Goal: Information Seeking & Learning: Find specific fact

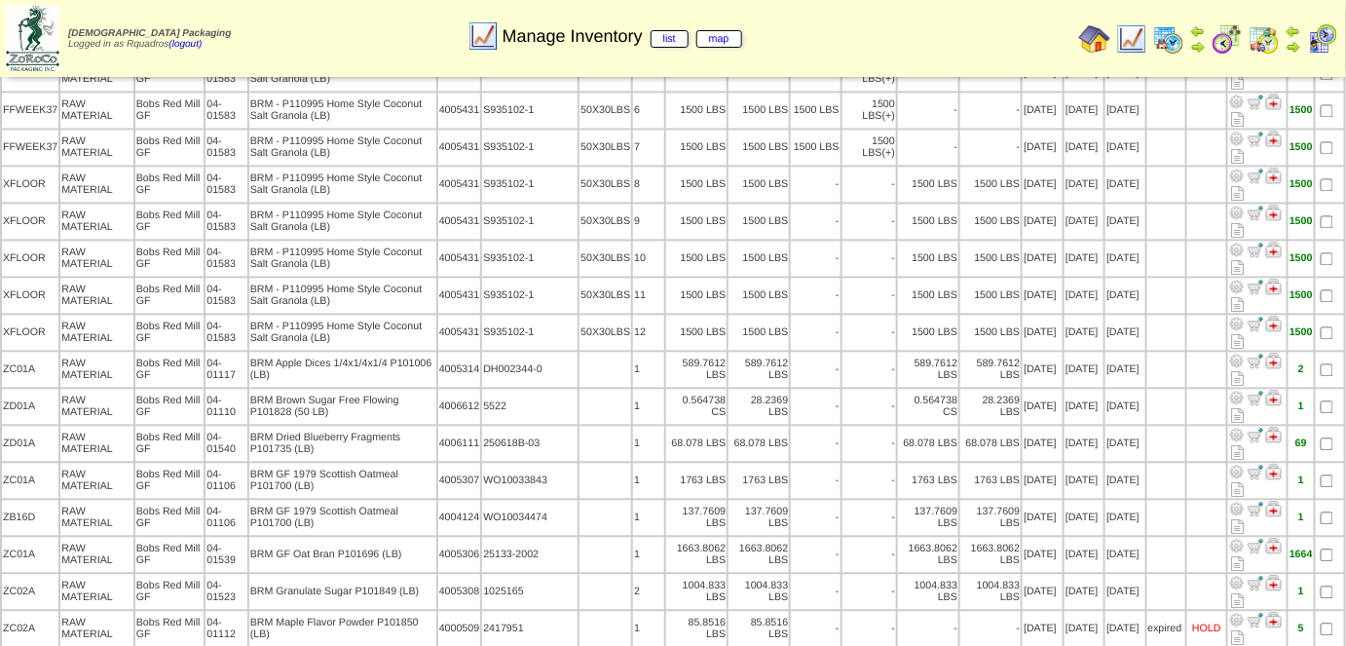
scroll to position [1265, 0]
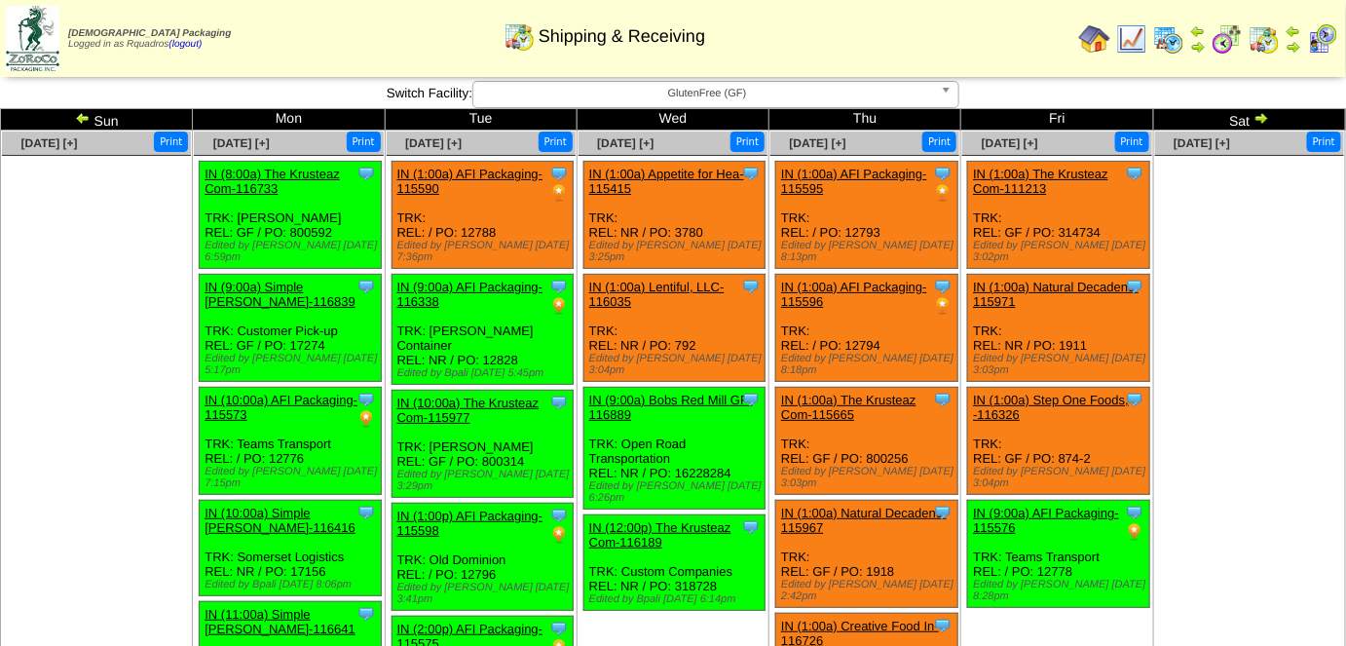
click at [1091, 40] on img at bounding box center [1094, 38] width 31 height 31
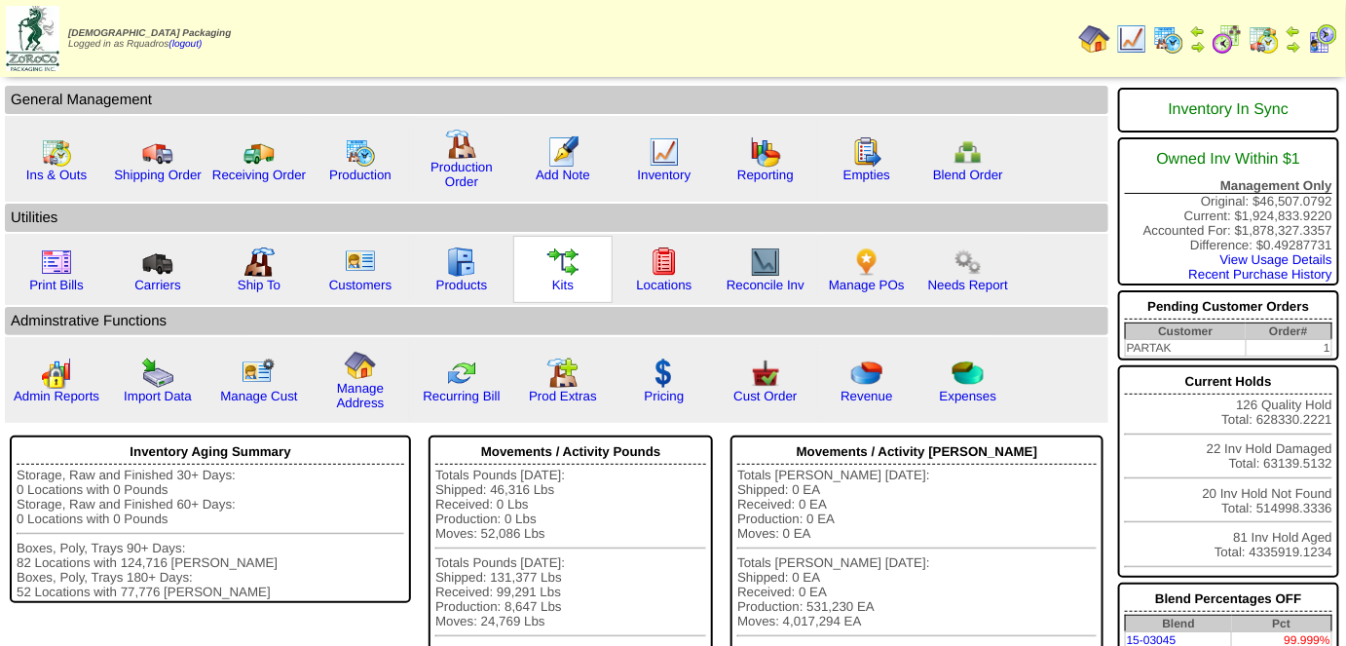
click at [556, 273] on img at bounding box center [562, 261] width 31 height 31
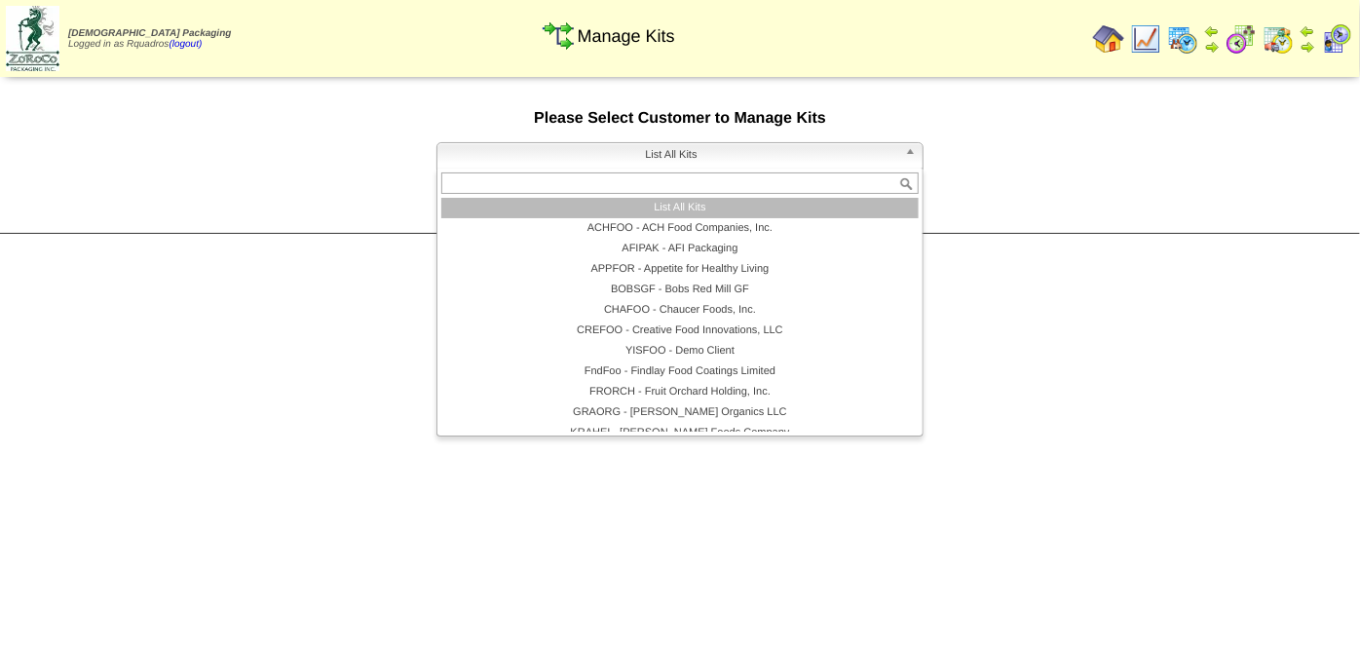
click at [644, 161] on span "List All Kits" at bounding box center [671, 154] width 452 height 23
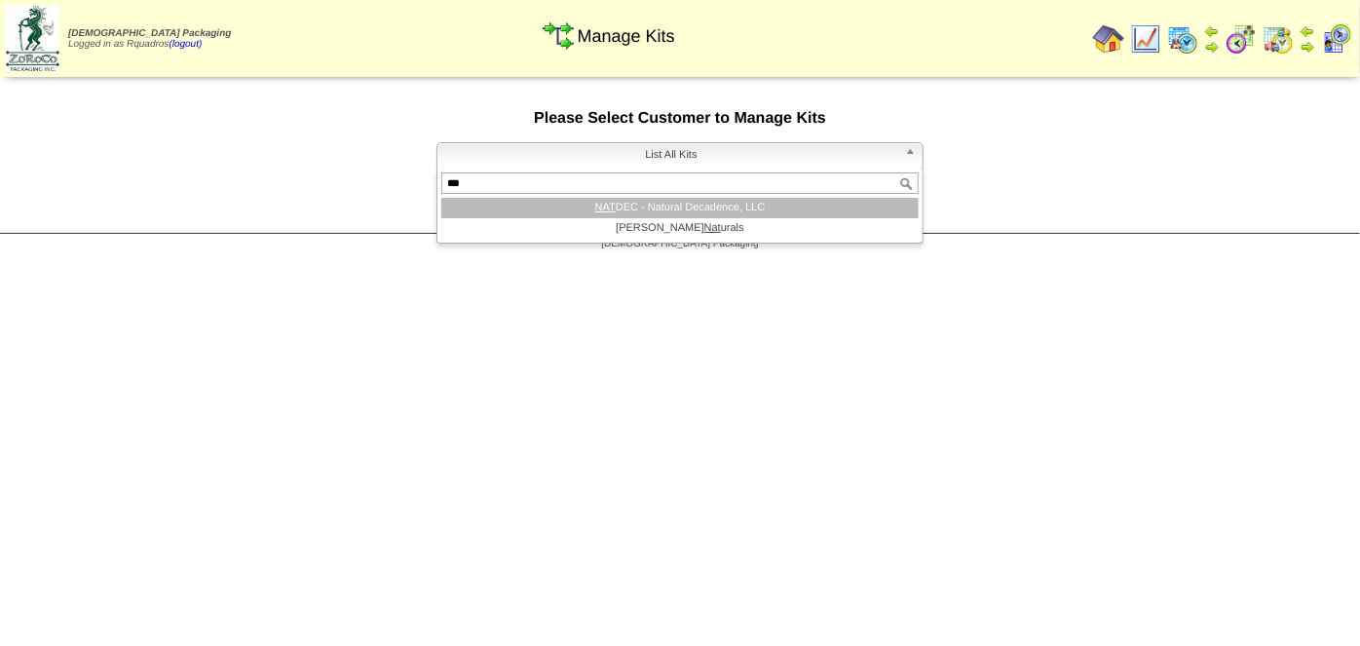
type input "***"
click at [661, 212] on li "NAT DEC - Natural Decadence, LLC" at bounding box center [679, 208] width 477 height 20
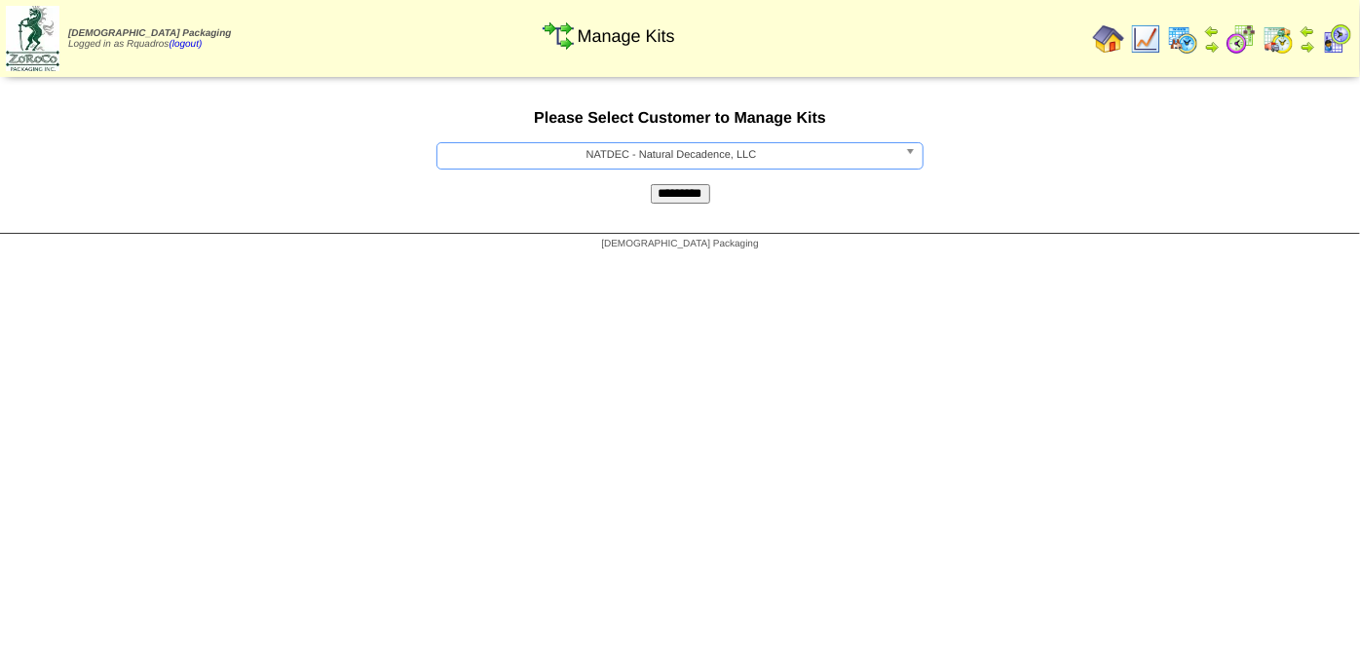
click at [671, 196] on input "*********" at bounding box center [680, 193] width 59 height 19
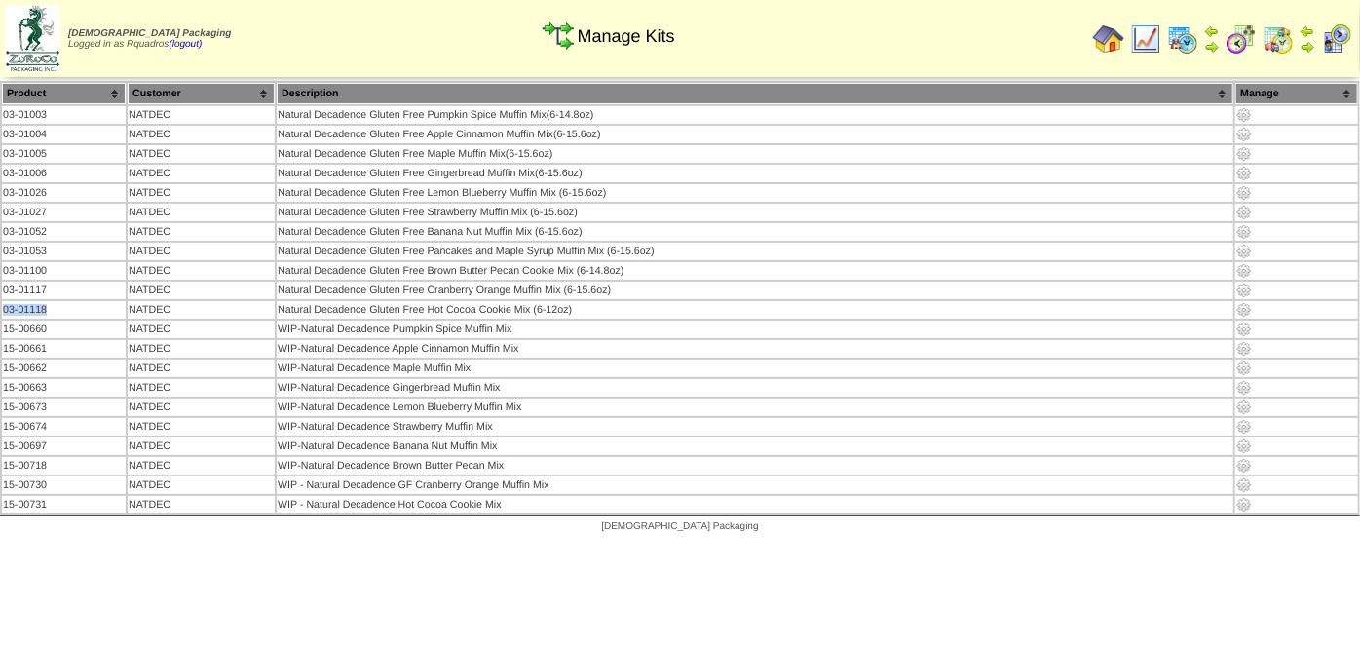
drag, startPoint x: 46, startPoint y: 302, endPoint x: 0, endPoint y: 301, distance: 45.8
click at [0, 301] on table "Product Customer Description [GEOGRAPHIC_DATA] 03-01003 NATDEC 03-01004" at bounding box center [680, 298] width 1360 height 434
copy td "03-01118"
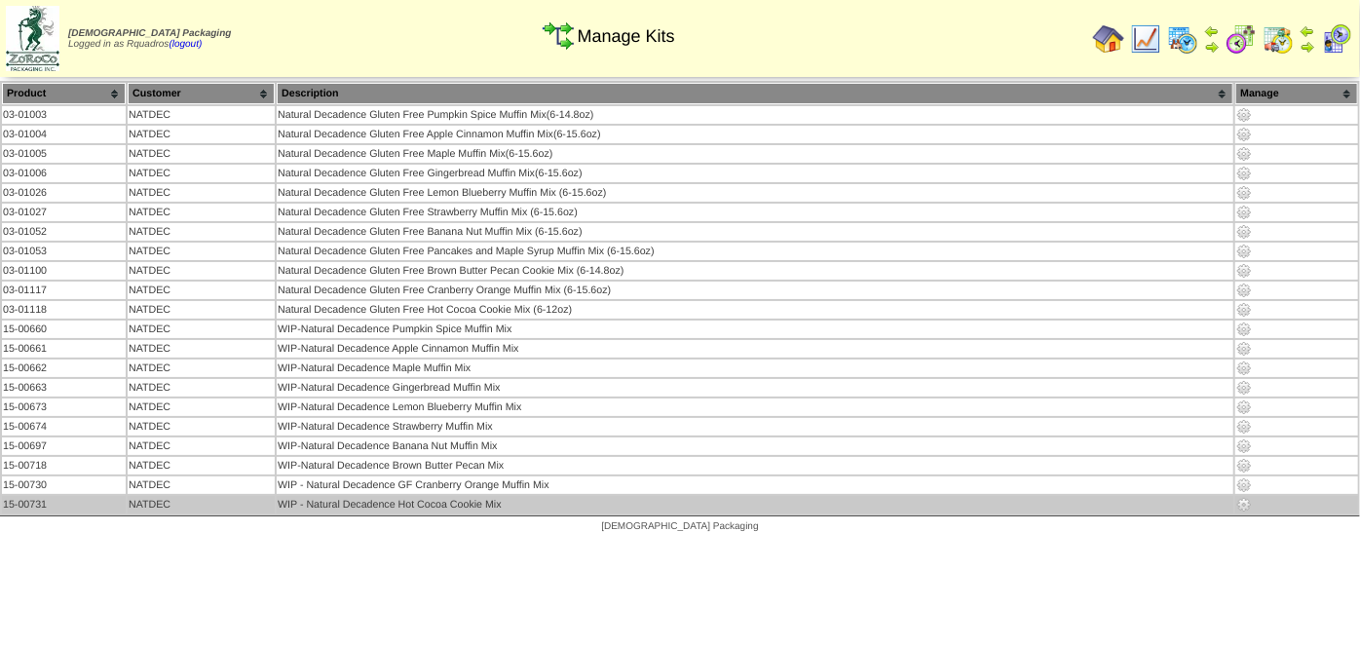
click at [1252, 497] on img at bounding box center [1244, 505] width 16 height 16
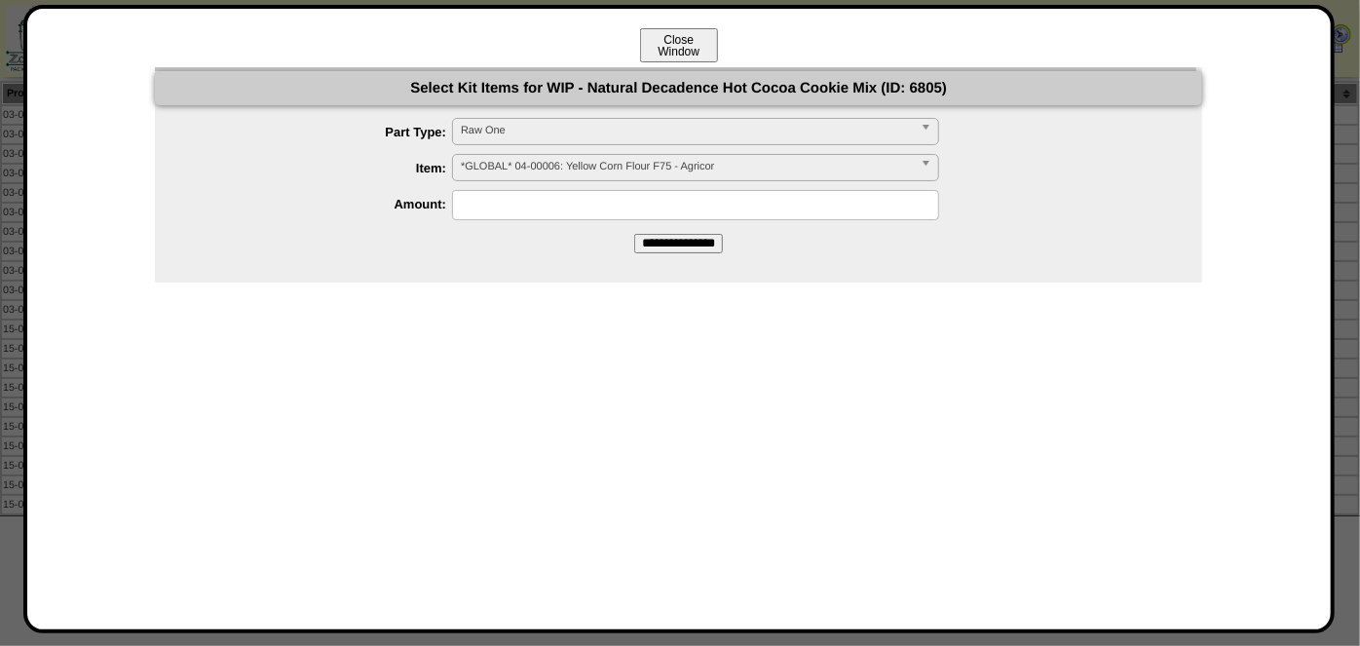
click at [675, 42] on button "Close Window" at bounding box center [679, 45] width 78 height 34
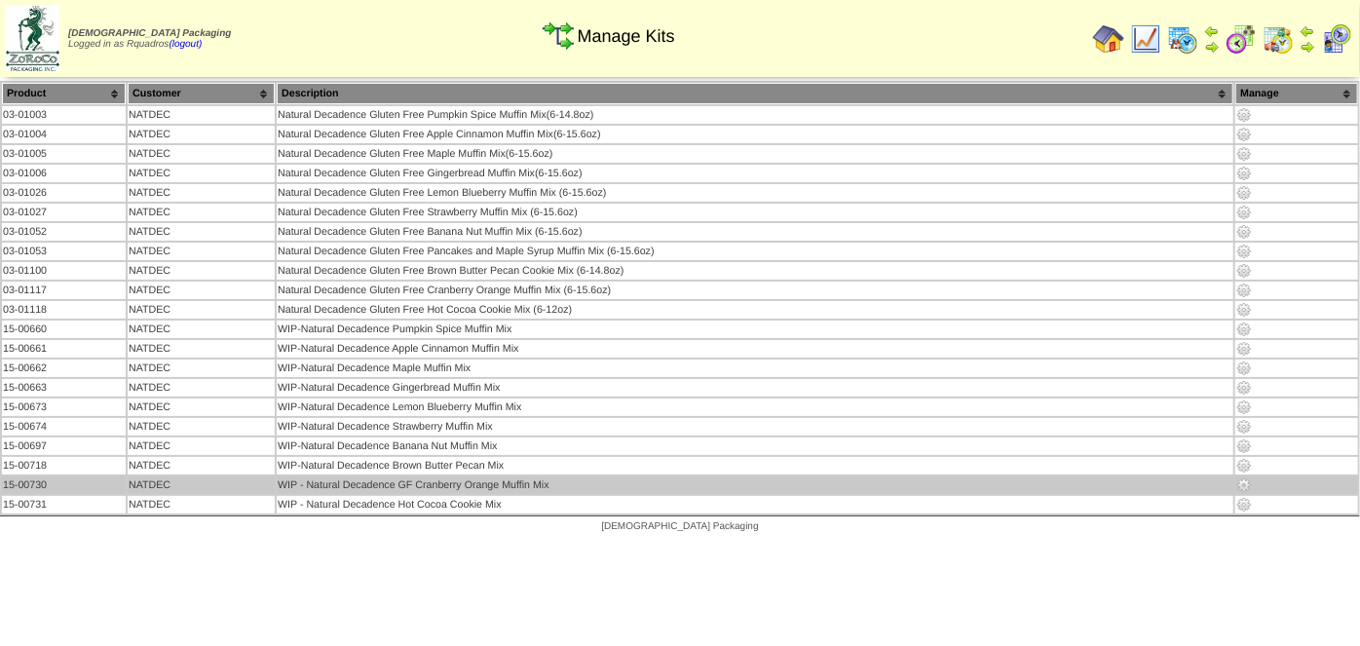
click at [1249, 477] on img at bounding box center [1244, 485] width 16 height 16
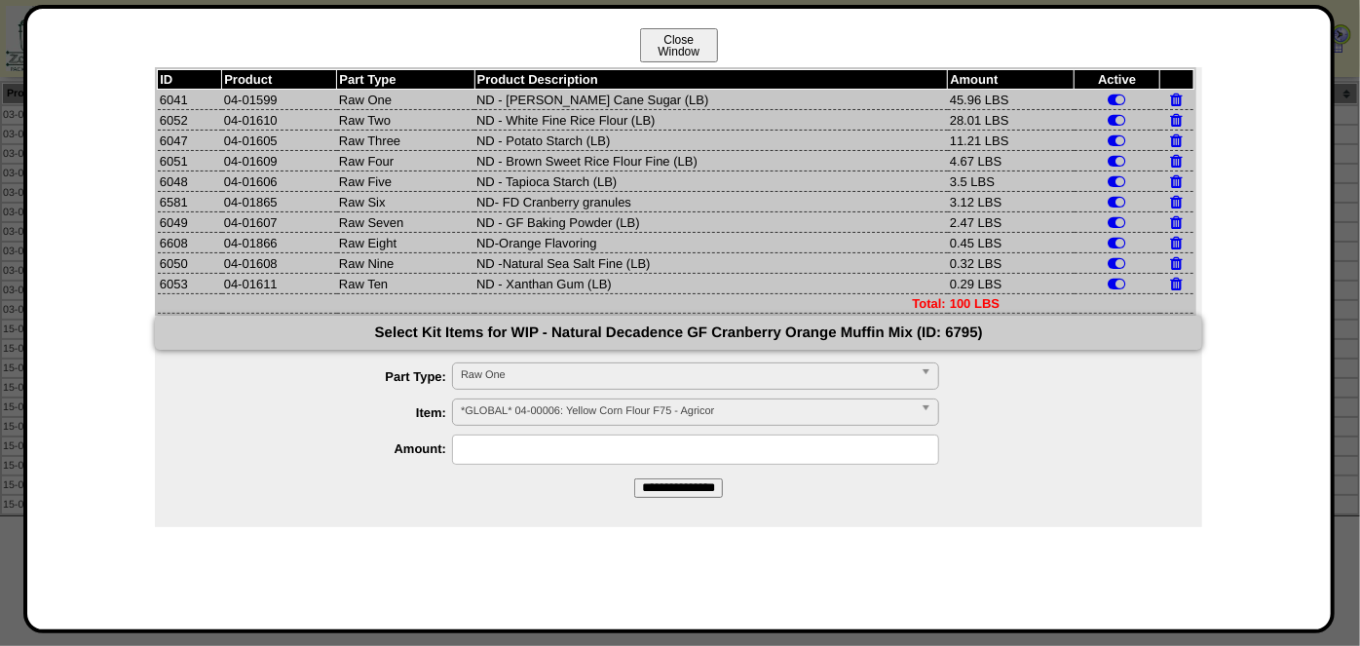
click at [696, 53] on button "Close Window" at bounding box center [679, 45] width 78 height 34
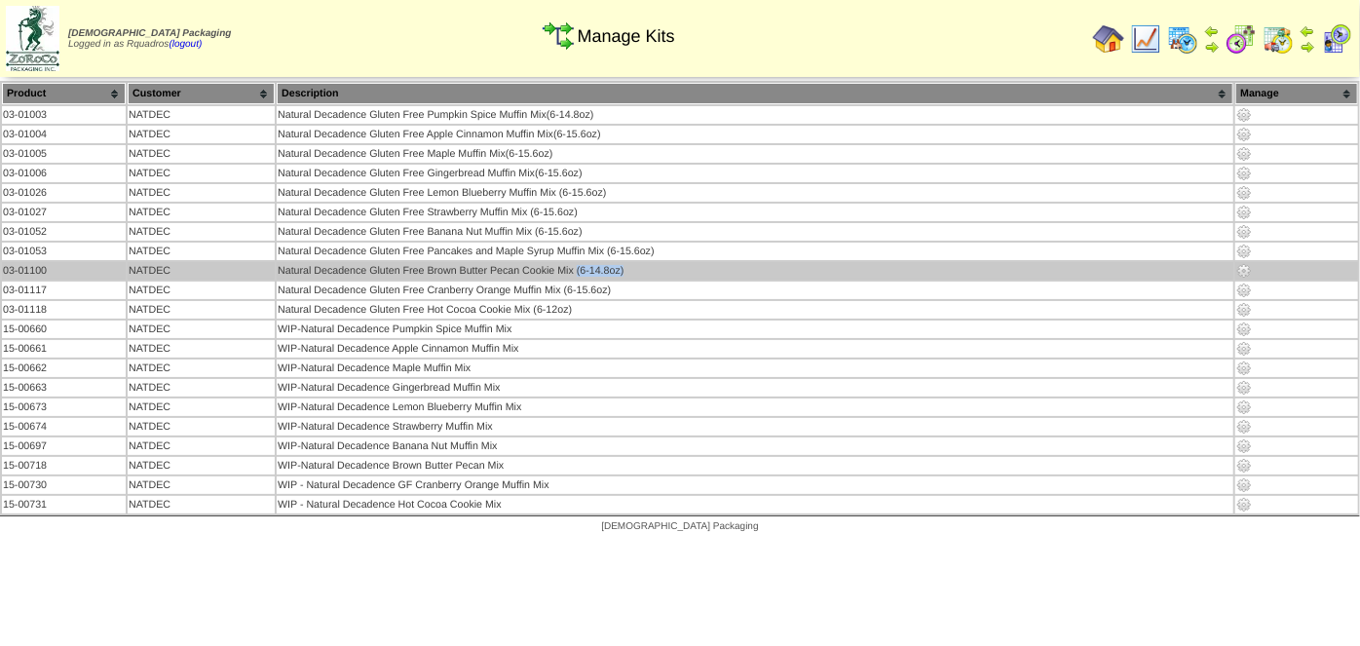
drag, startPoint x: 625, startPoint y: 265, endPoint x: 574, endPoint y: 268, distance: 51.7
click at [574, 268] on td "Natural Decadence Gluten Free Brown Butter Pecan Cookie Mix (6-14.8oz)" at bounding box center [755, 271] width 957 height 18
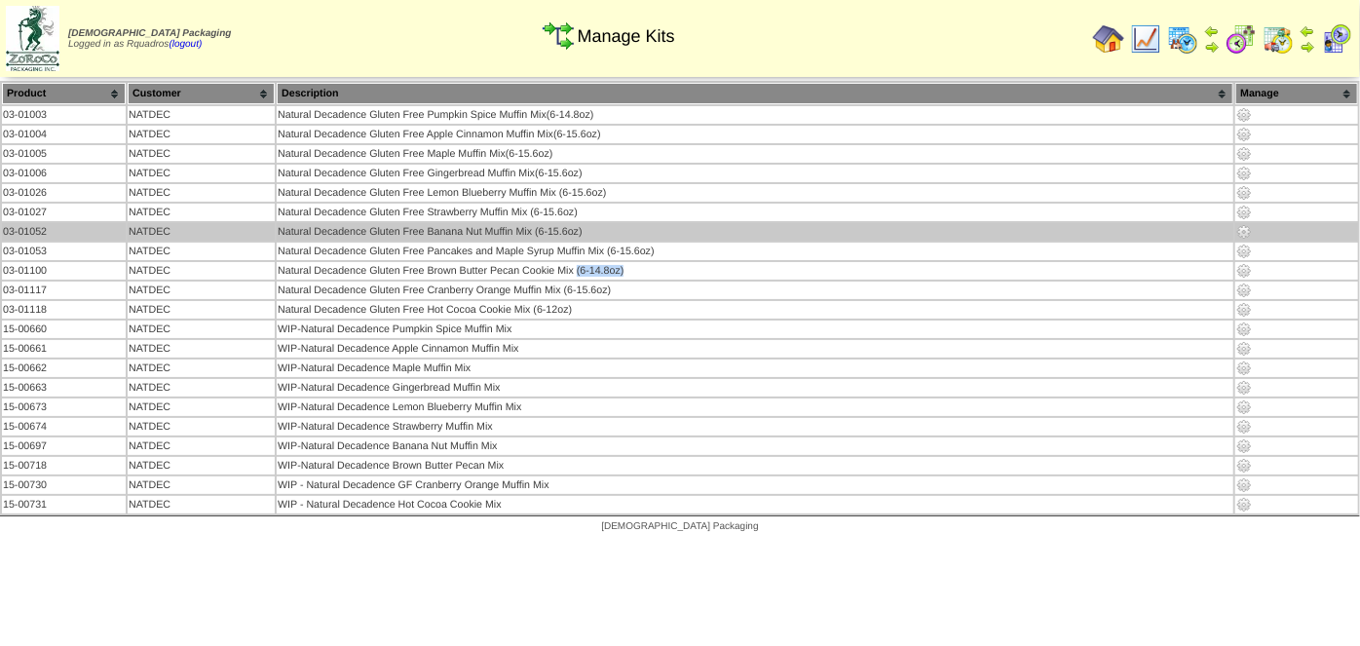
copy td "(6-14.8oz)"
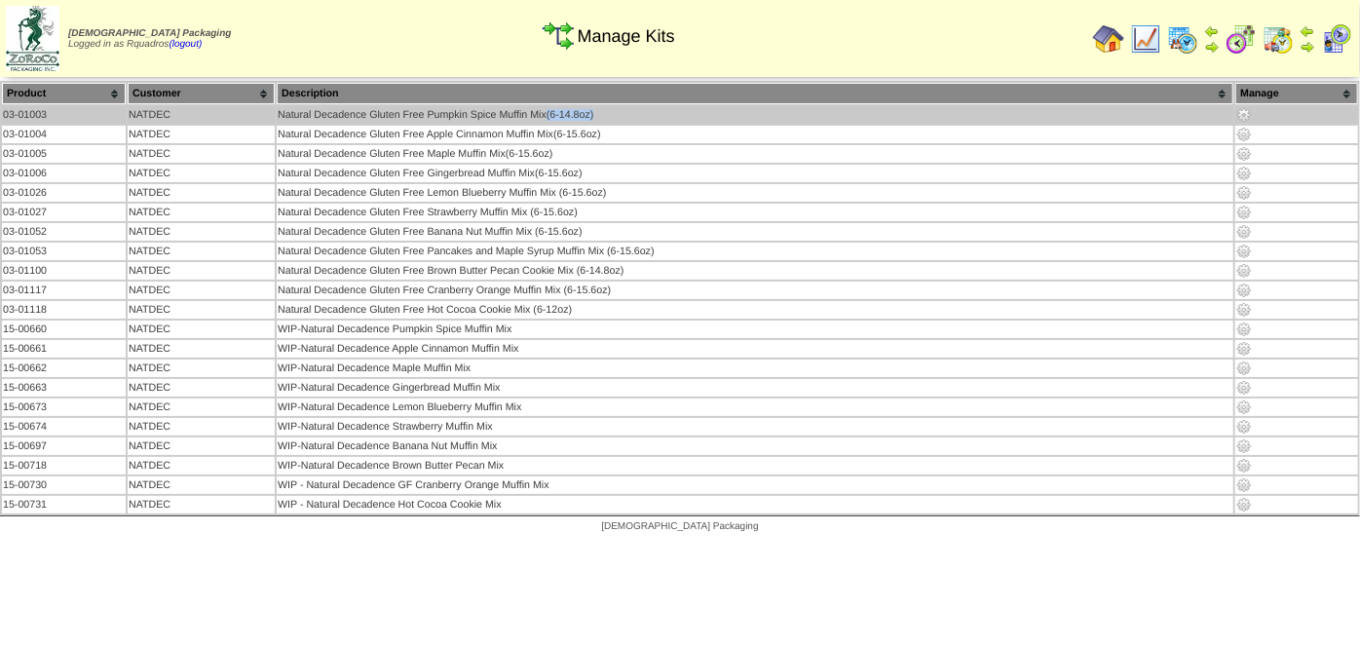
drag, startPoint x: 600, startPoint y: 112, endPoint x: 544, endPoint y: 116, distance: 56.6
click at [544, 116] on td "Natural Decadence Gluten Free Pumpkin Spice Muffin Mix(6-14.8oz)" at bounding box center [755, 115] width 957 height 18
copy td "(6-14.8oz)"
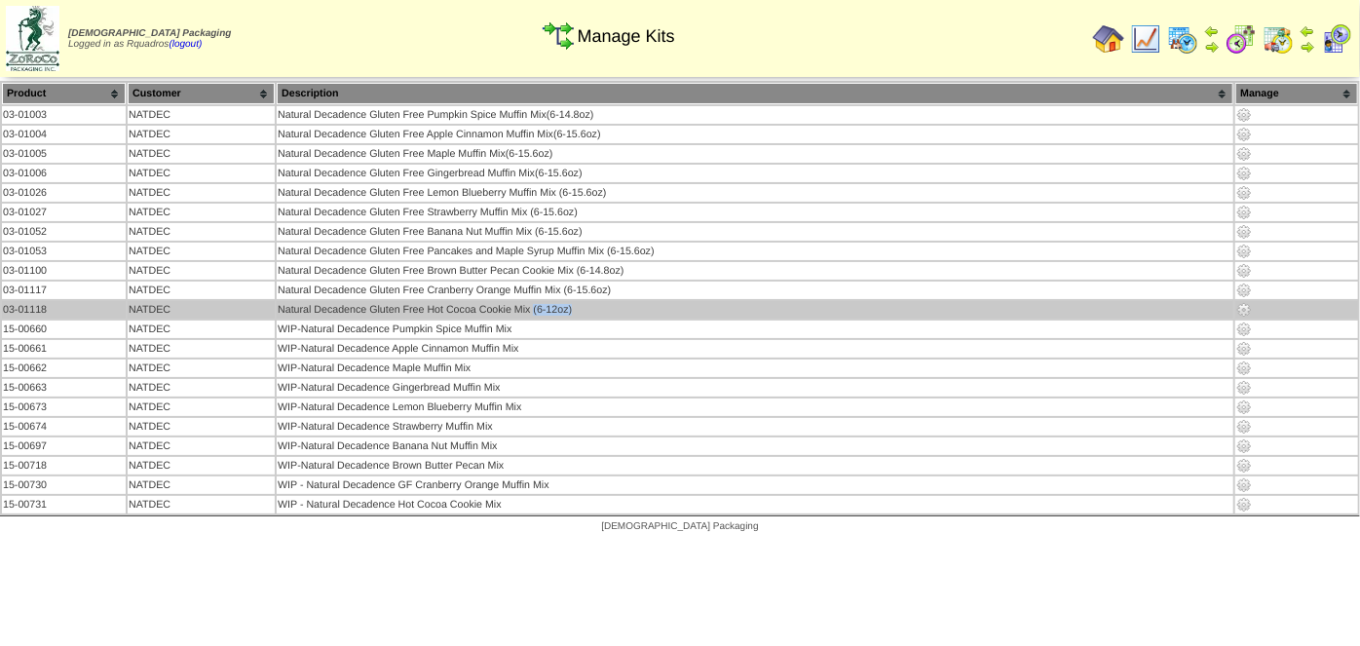
drag, startPoint x: 596, startPoint y: 298, endPoint x: 530, endPoint y: 304, distance: 66.5
click at [530, 304] on td "Natural Decadence Gluten Free Hot Cocoa Cookie Mix (6-12oz)" at bounding box center [755, 310] width 957 height 18
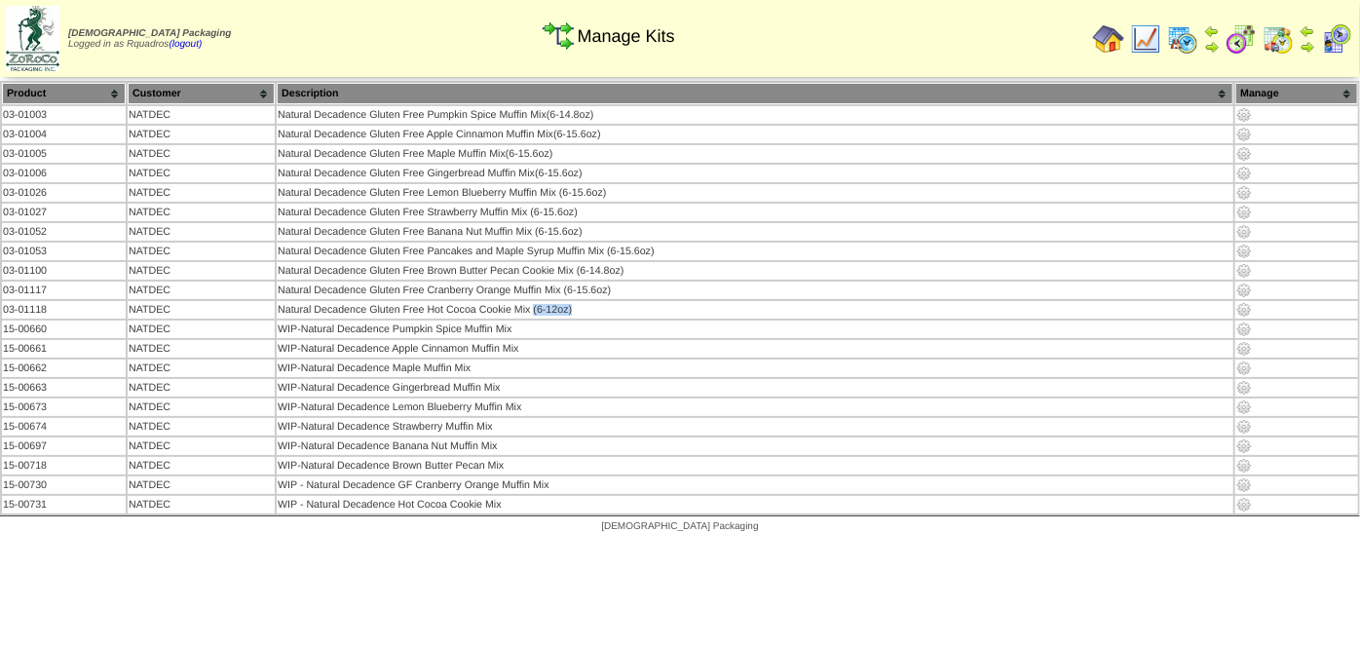
copy td "(6-12oz)"
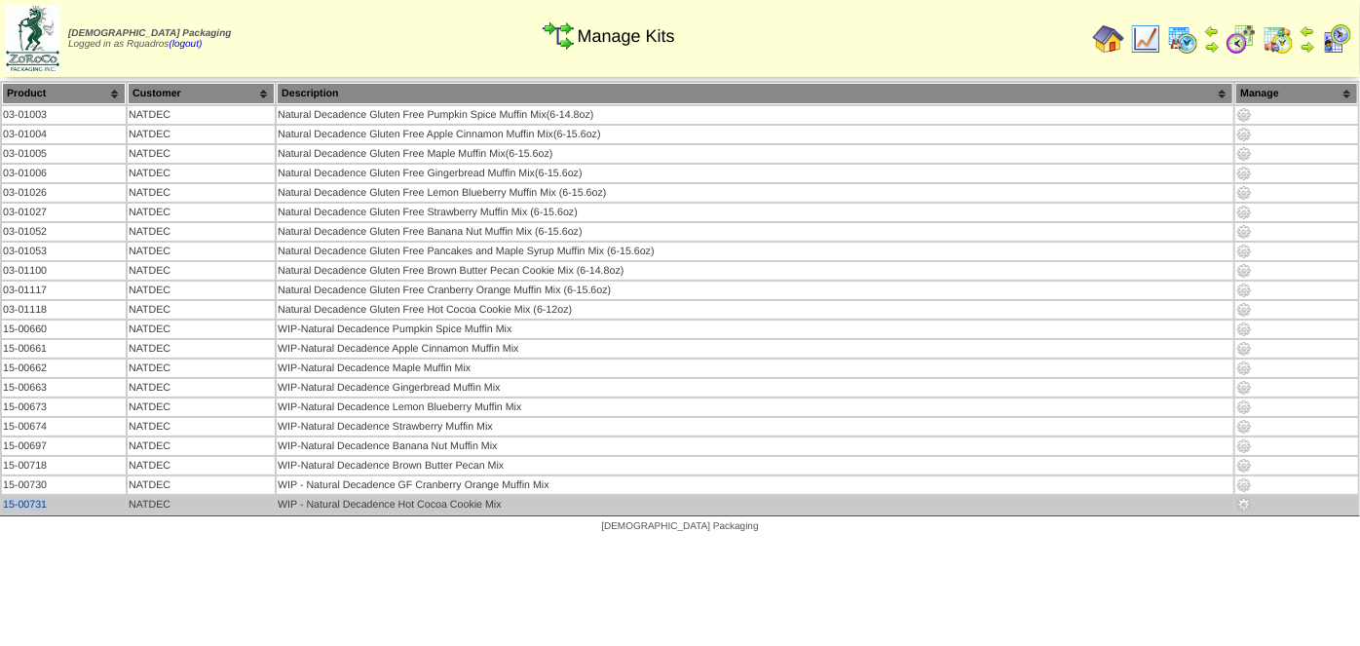
drag, startPoint x: 47, startPoint y: 493, endPoint x: 2, endPoint y: 492, distance: 44.8
click at [2, 496] on td "15-00731" at bounding box center [64, 505] width 124 height 18
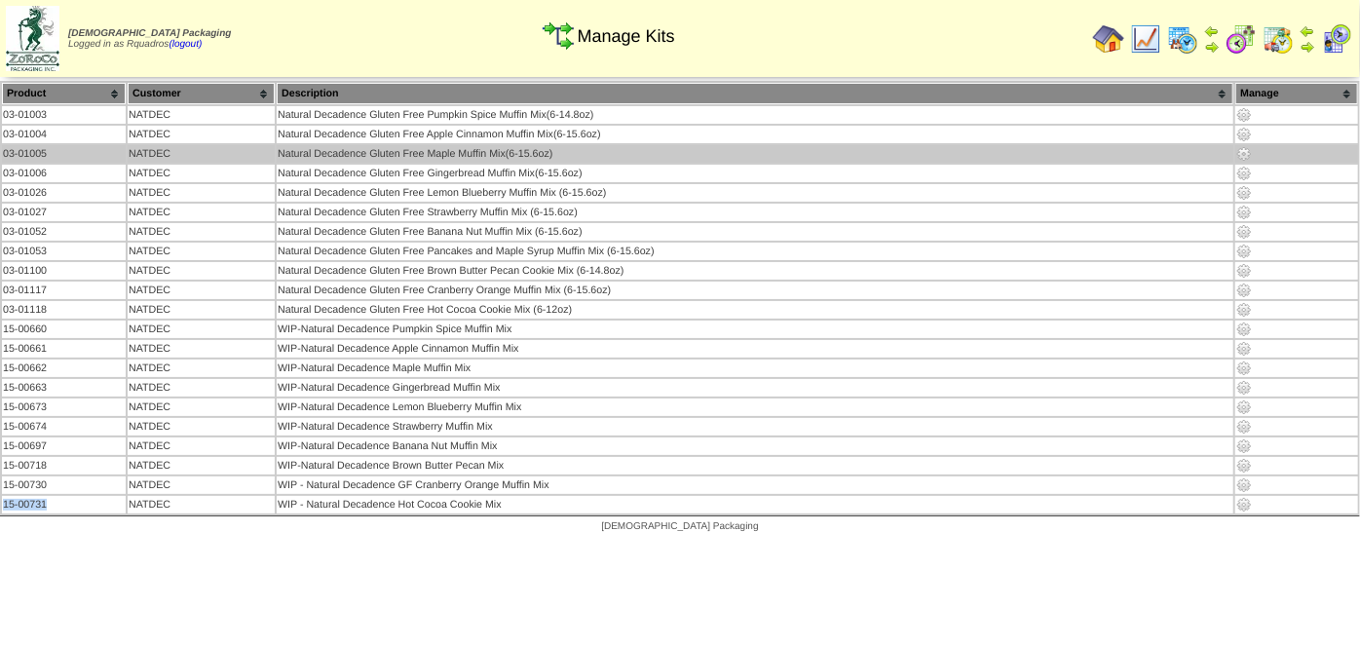
copy td "15-00731"
